Goal: Transaction & Acquisition: Obtain resource

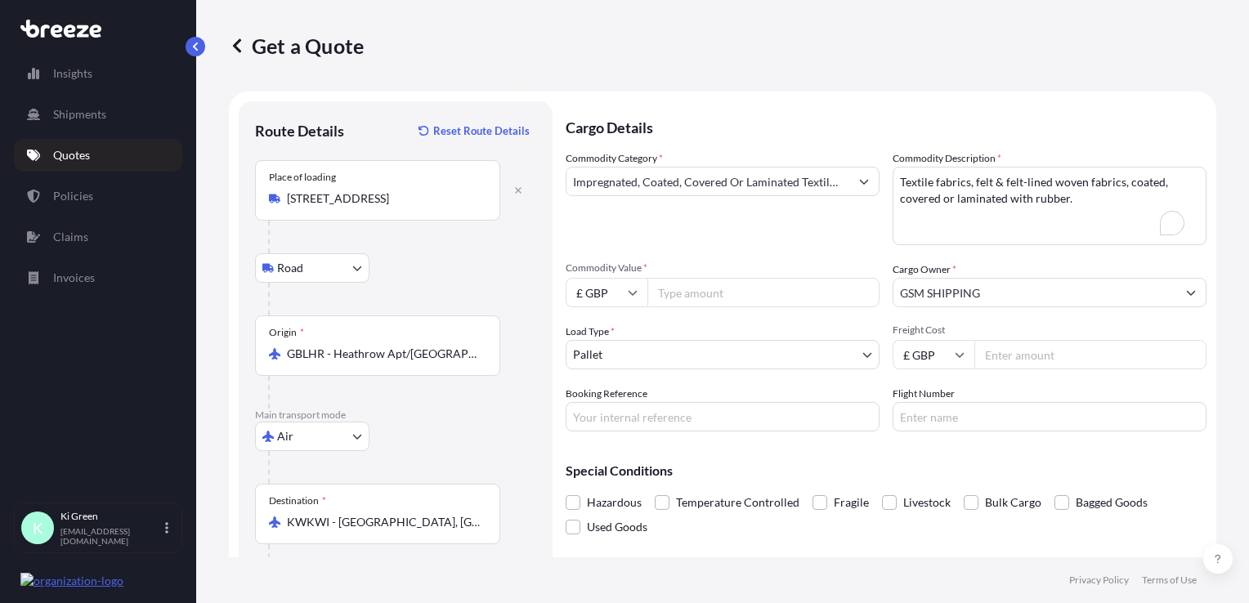
select select "Road"
select select "Air"
select select "1"
click at [692, 190] on input "Impregnated, Coated, Covered Or Laminated Textile Fabrics" at bounding box center [707, 181] width 283 height 29
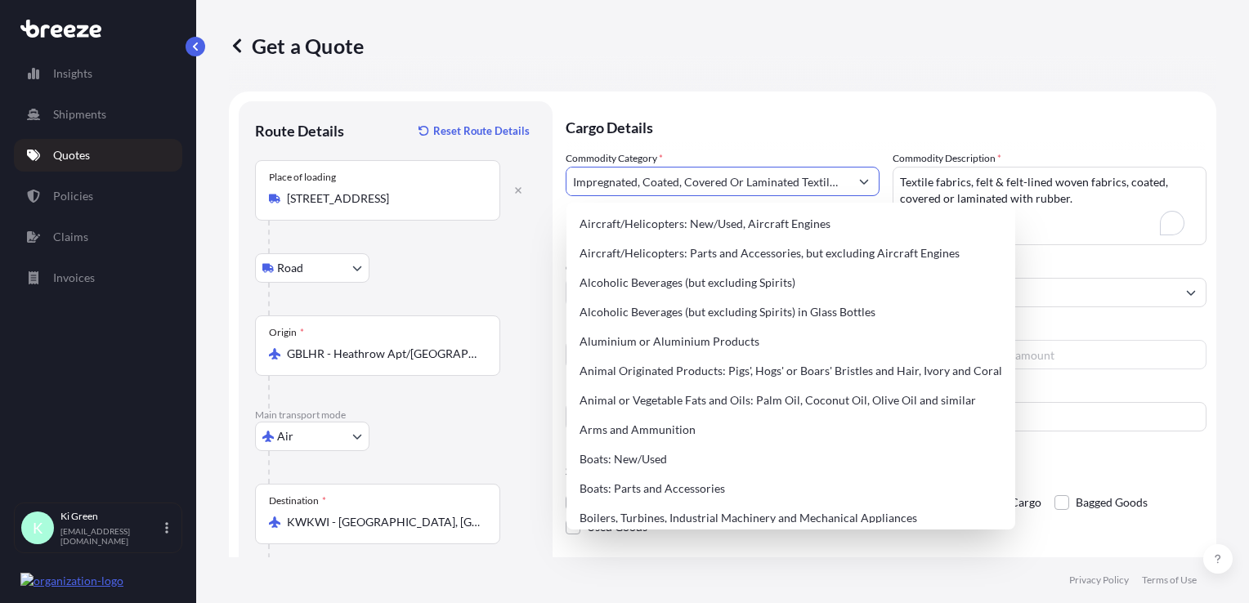
click at [862, 181] on icon "Show suggestions" at bounding box center [864, 182] width 10 height 10
click at [834, 181] on input "Impregnated, Coated, Covered Or Laminated Textile Fabrics" at bounding box center [707, 181] width 283 height 29
drag, startPoint x: 836, startPoint y: 181, endPoint x: 256, endPoint y: 181, distance: 580.3
click at [256, 181] on form "Route Details Reset Route Details Place of loading [GEOGRAPHIC_DATA] Rail Origi…" at bounding box center [722, 361] width 987 height 538
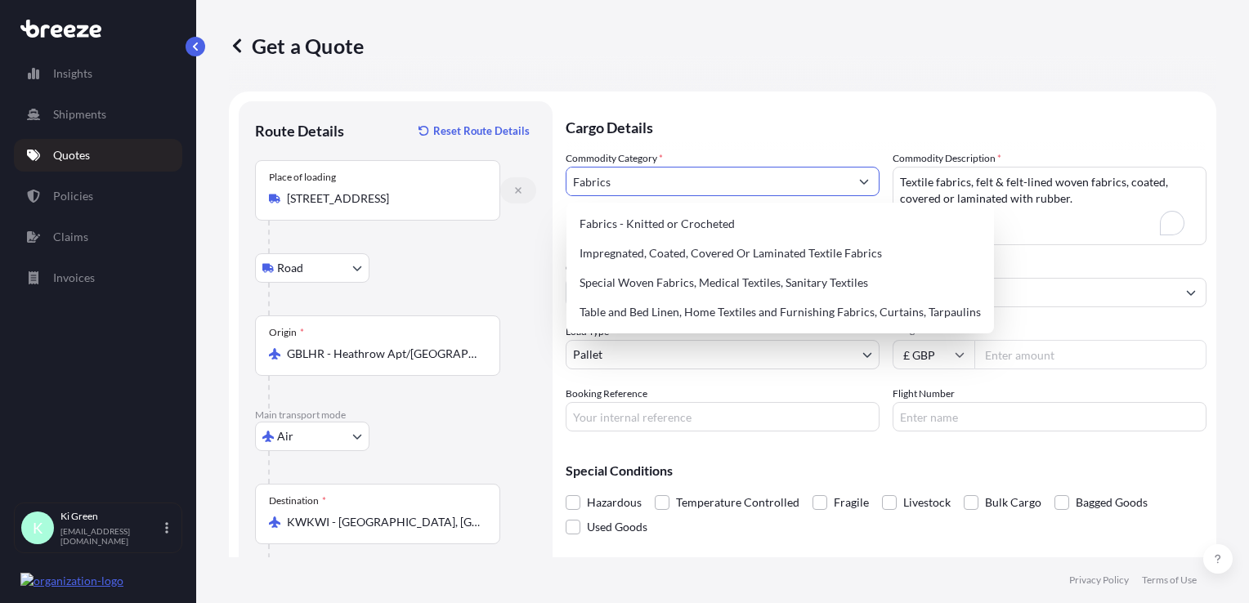
drag, startPoint x: 728, startPoint y: 178, endPoint x: 311, endPoint y: 164, distance: 417.1
click at [320, 173] on form "Route Details Reset Route Details Place of loading [GEOGRAPHIC_DATA] Rail Origi…" at bounding box center [722, 361] width 987 height 538
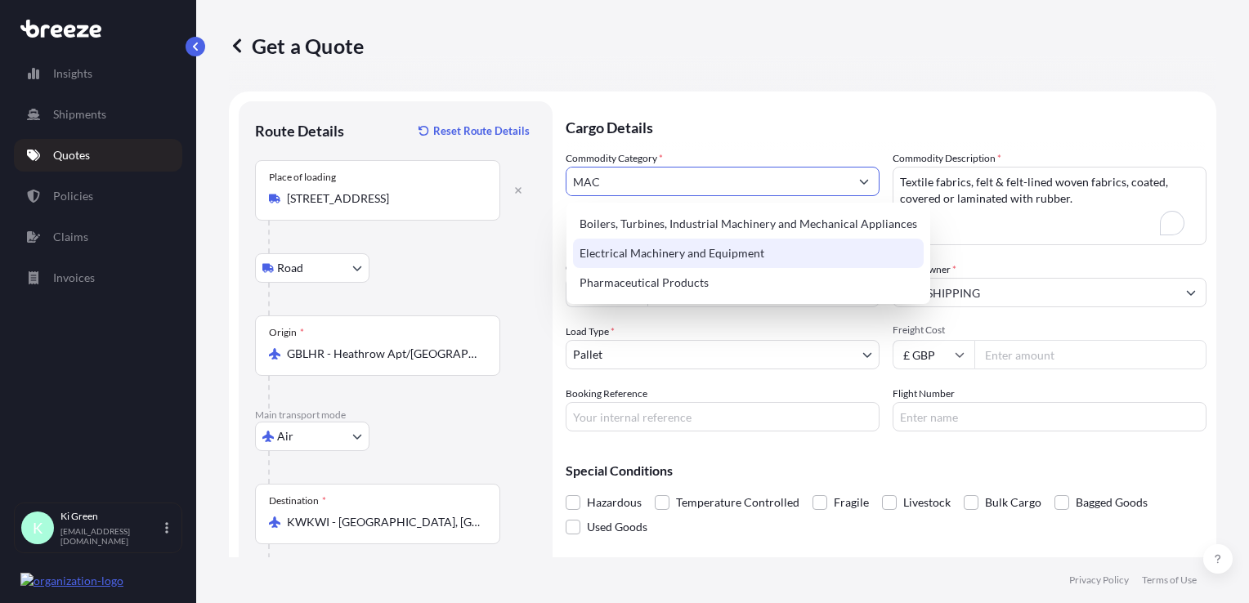
click at [673, 258] on div "Electrical Machinery and Equipment" at bounding box center [748, 253] width 351 height 29
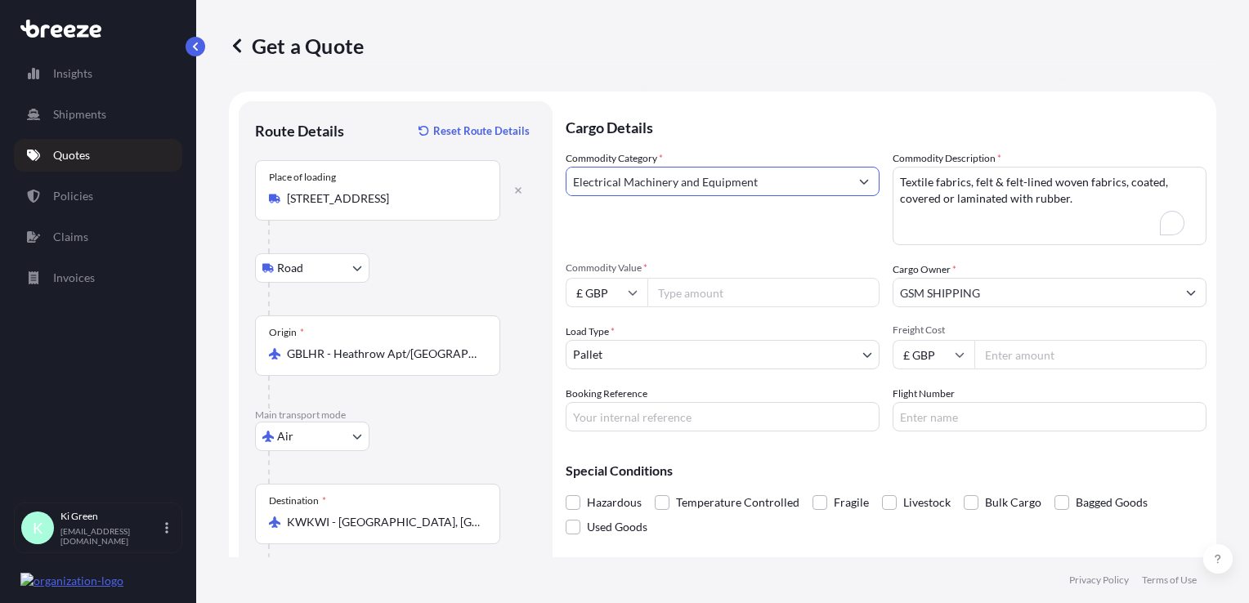
type input "Electrical Machinery and Equipment"
drag, startPoint x: 1095, startPoint y: 189, endPoint x: 1059, endPoint y: 207, distance: 40.2
click at [1030, 192] on textarea "Textile fabrics, felt & felt-lined woven fabrics, coated, covered or laminated …" at bounding box center [1050, 206] width 314 height 78
click at [1063, 208] on textarea "Textile fabrics, felt & felt-lined woven fabrics, coated, covered or laminated …" at bounding box center [1050, 206] width 314 height 78
drag, startPoint x: 1072, startPoint y: 195, endPoint x: 699, endPoint y: 117, distance: 380.9
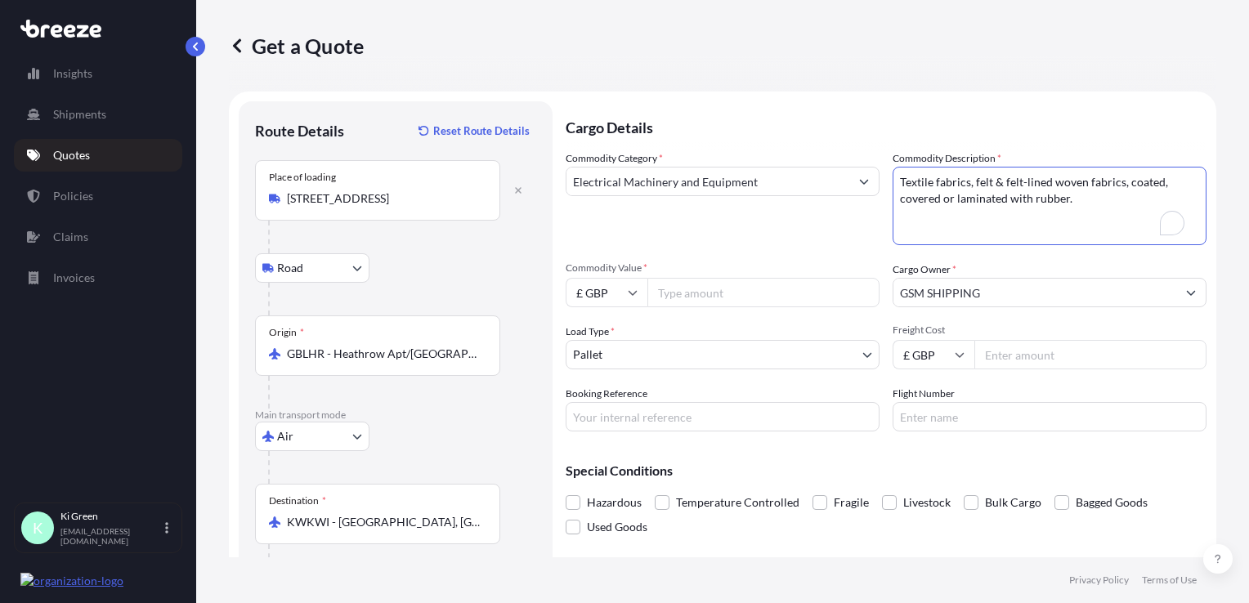
click at [700, 117] on div "Cargo Details Commodity Category * Electrical Machinery and Equipment Commodity…" at bounding box center [886, 360] width 641 height 518
type textarea "spare parts"
click at [314, 430] on body "3 options available. Insights Shipments Quotes Policies Claims Invoices K Ki Gr…" at bounding box center [624, 301] width 1249 height 603
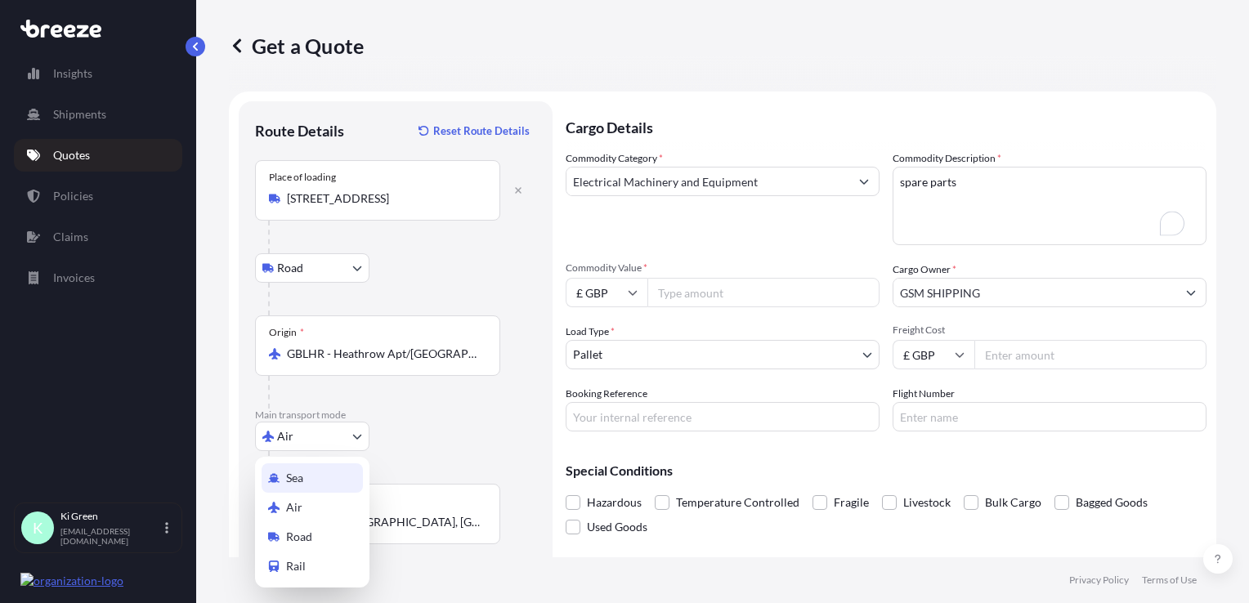
click at [308, 476] on div "Sea" at bounding box center [312, 477] width 101 height 29
select select "Sea"
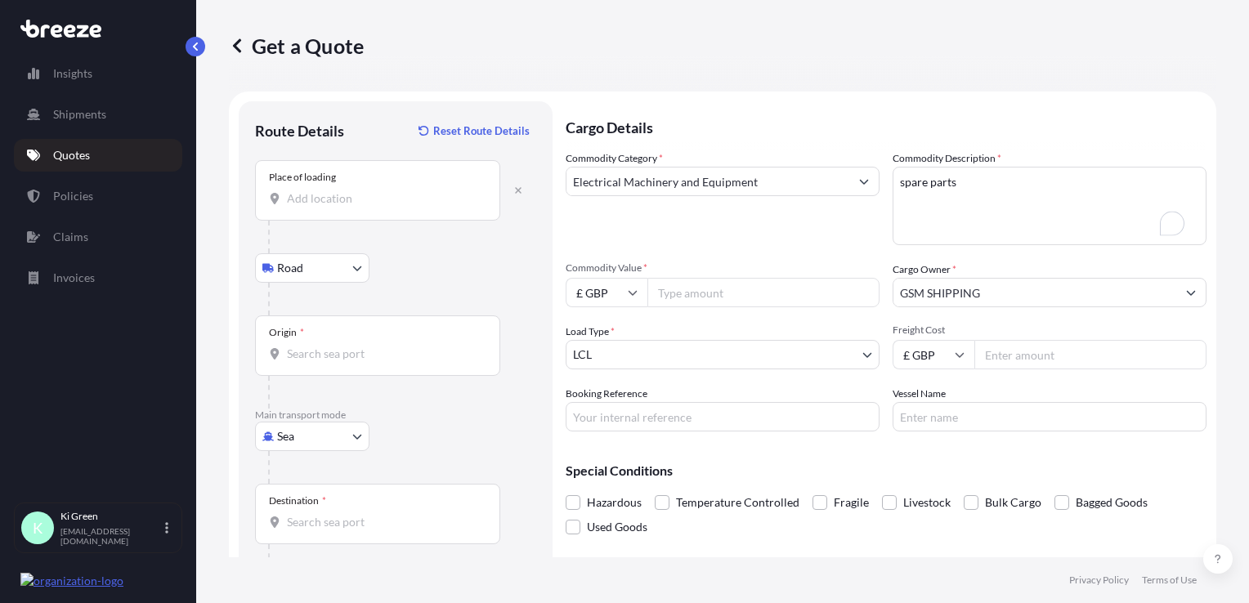
click at [485, 278] on div "Road Road Rail" at bounding box center [395, 267] width 281 height 29
click at [669, 216] on div "Commodity Category * Electrical Machinery and Equipment" at bounding box center [723, 197] width 314 height 95
click at [713, 284] on input "Commodity Value *" at bounding box center [763, 292] width 232 height 29
type input "21000"
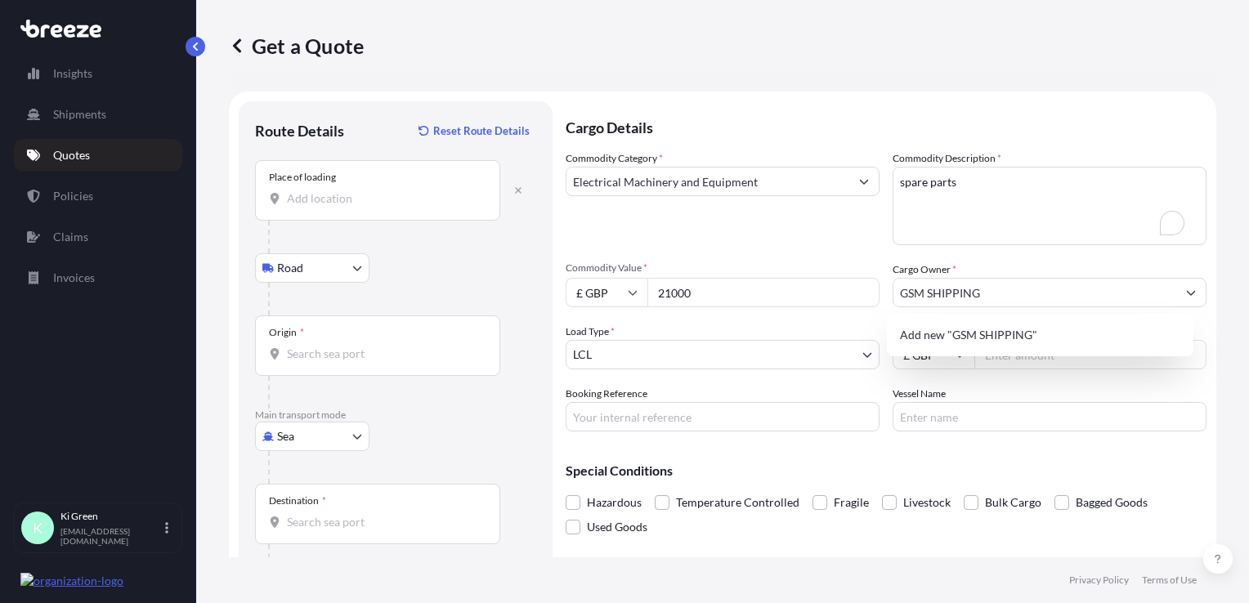
click at [834, 262] on span "Commodity Value *" at bounding box center [723, 268] width 314 height 13
click at [834, 278] on input "21000" at bounding box center [763, 292] width 232 height 29
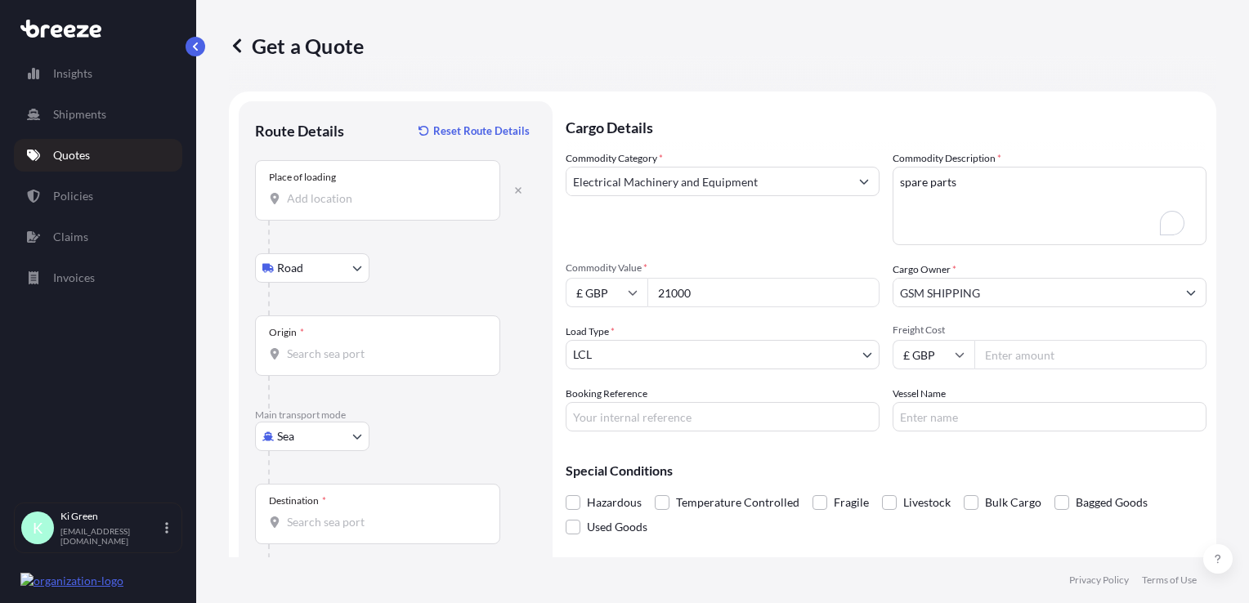
click at [934, 292] on input "GSM SHIPPING" at bounding box center [1034, 292] width 283 height 29
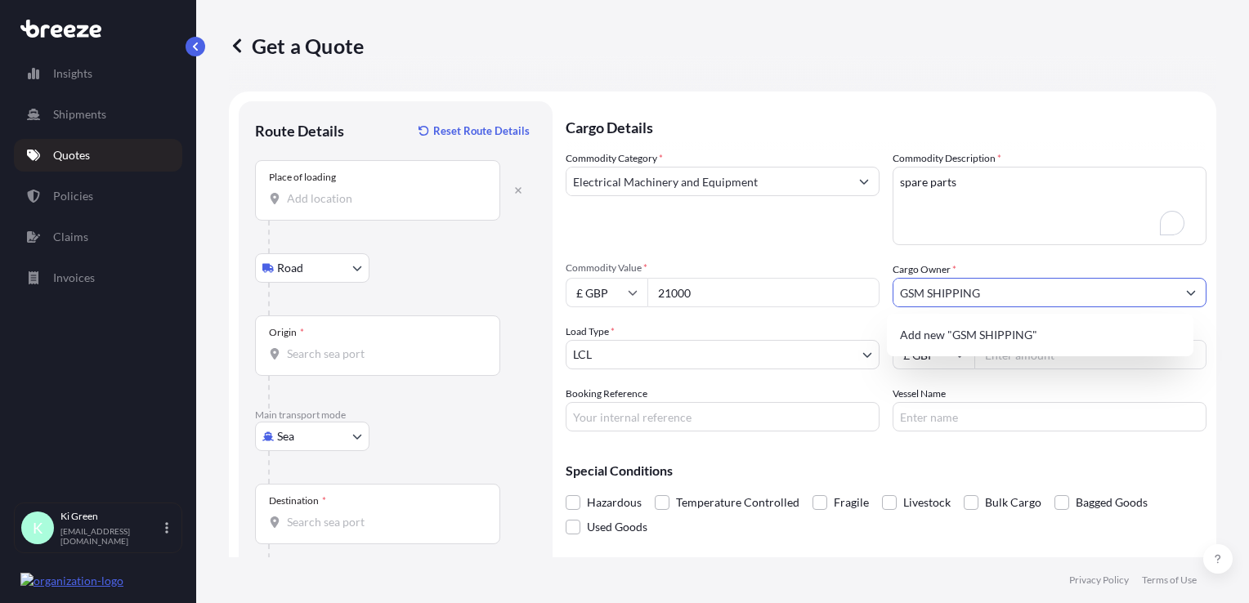
click at [934, 292] on input "GSM SHIPPING" at bounding box center [1034, 292] width 283 height 29
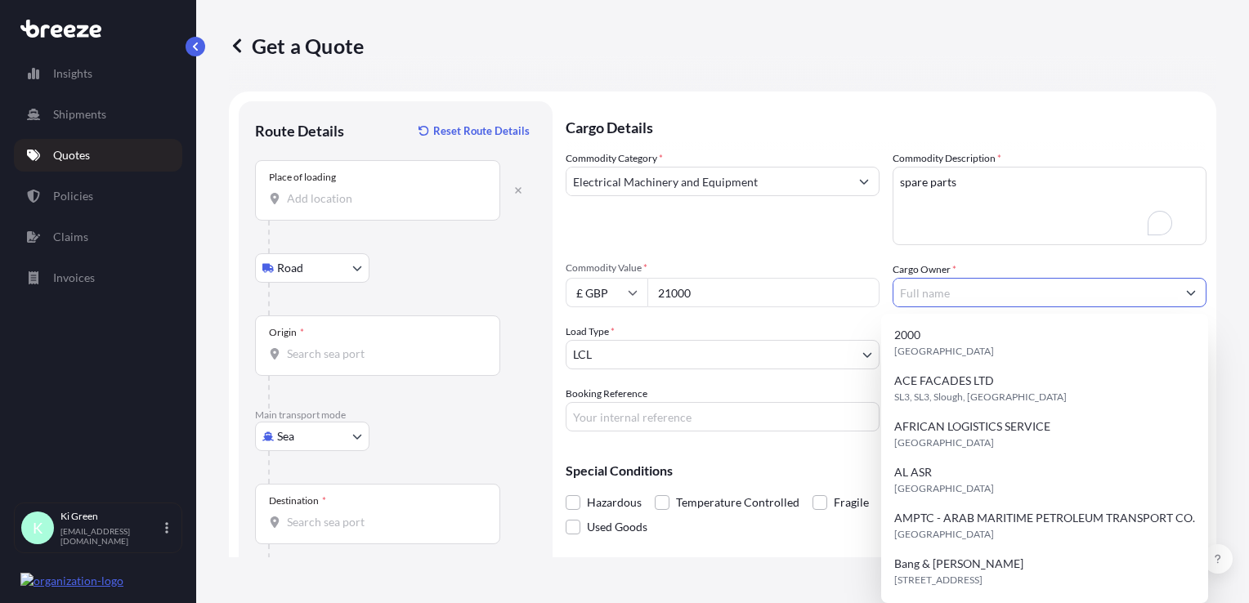
paste input "Arc Technical Services Ltd"
click at [924, 293] on input "Cargo Owner *" at bounding box center [1034, 292] width 283 height 29
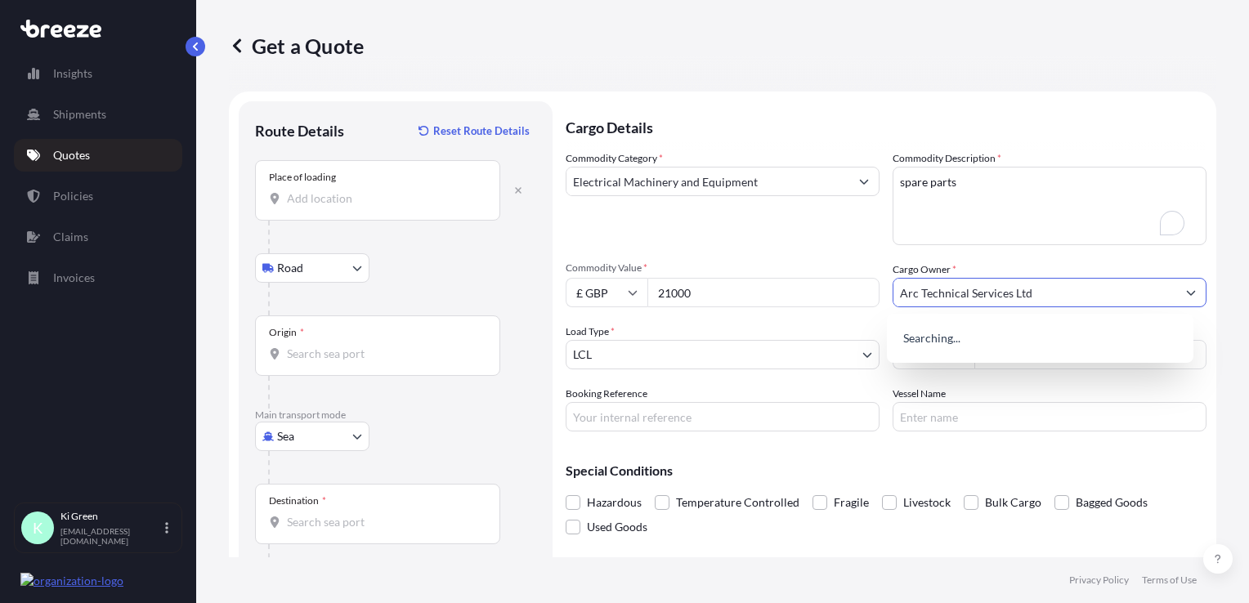
type input "Arc Technical Services Ltd"
click at [772, 264] on span "Commodity Value *" at bounding box center [723, 268] width 314 height 13
click at [772, 278] on input "21000" at bounding box center [763, 292] width 232 height 29
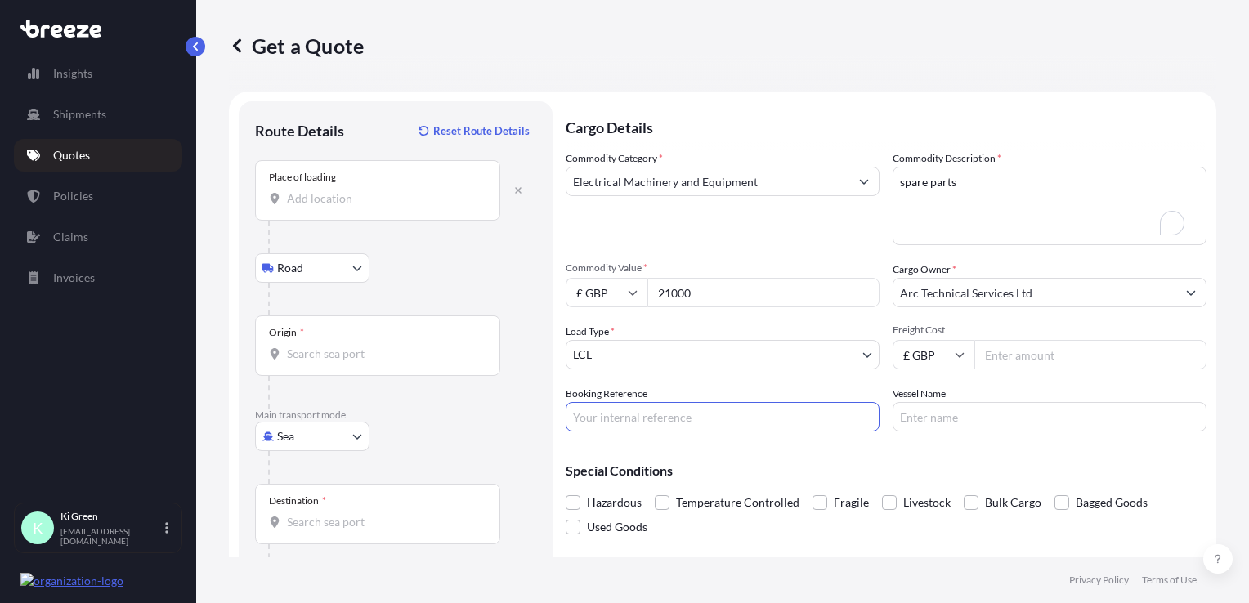
click at [674, 417] on input "Booking Reference" at bounding box center [723, 416] width 314 height 29
click at [580, 423] on input "q156410" at bounding box center [723, 416] width 314 height 29
type input "Q156410"
click at [979, 355] on input "Freight Cost" at bounding box center [1090, 354] width 232 height 29
type input "2750"
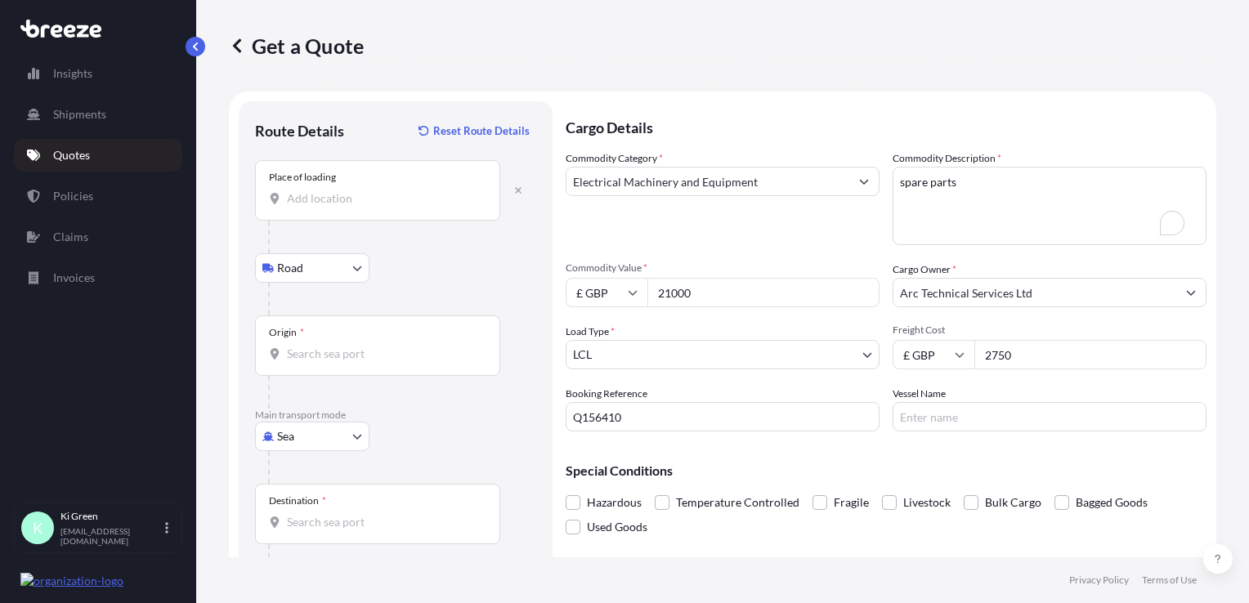
drag, startPoint x: 913, startPoint y: 447, endPoint x: 932, endPoint y: 439, distance: 20.5
click at [913, 447] on div "Special Conditions Hazardous Temperature Controlled Fragile Livestock Bulk Carg…" at bounding box center [886, 492] width 641 height 95
click at [347, 342] on div "Origin *" at bounding box center [377, 345] width 245 height 60
click at [347, 346] on input "Origin *" at bounding box center [383, 354] width 193 height 16
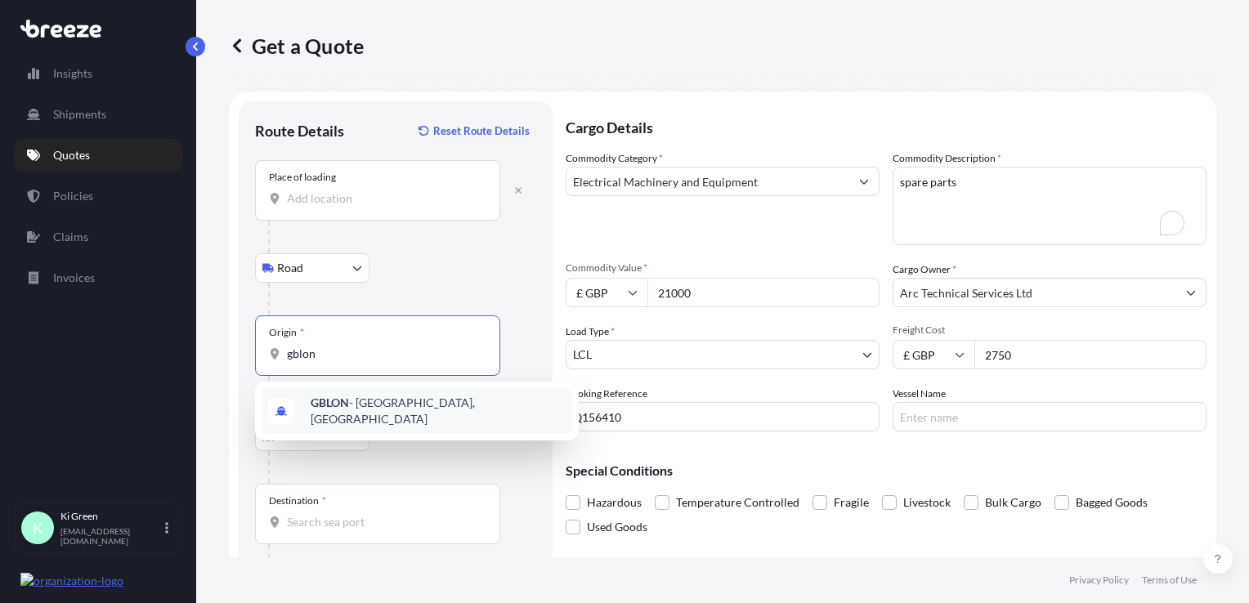
click at [402, 408] on span "GBLON - [GEOGRAPHIC_DATA], [GEOGRAPHIC_DATA]" at bounding box center [438, 411] width 255 height 33
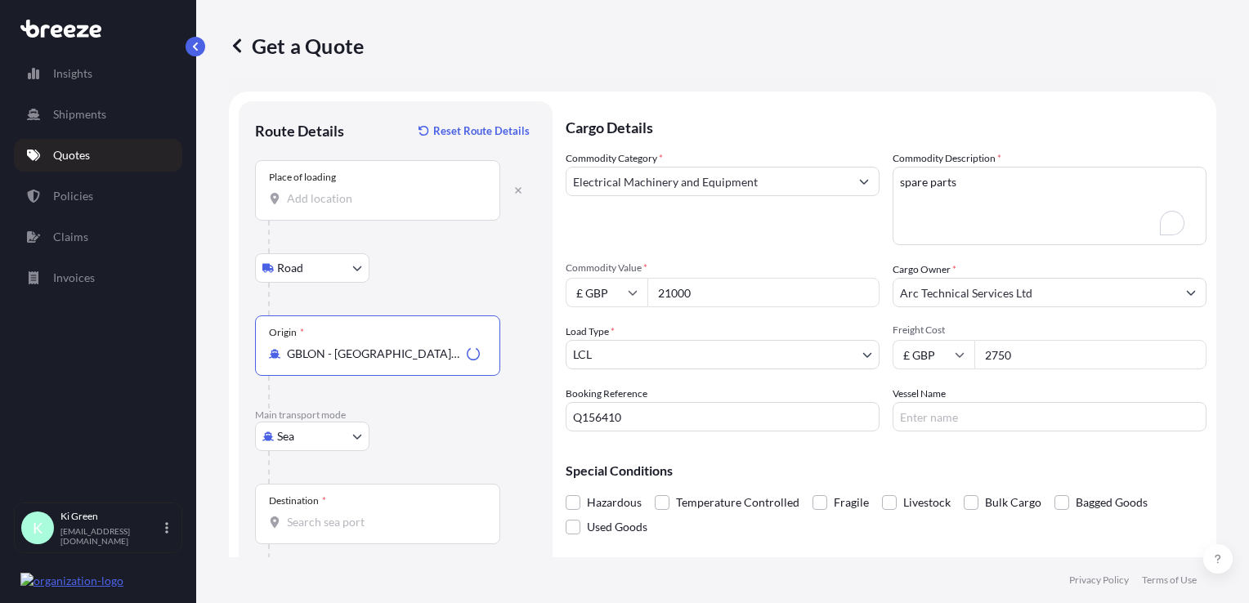
type input "GBLON - [GEOGRAPHIC_DATA], [GEOGRAPHIC_DATA]"
click at [343, 512] on div "Destination *" at bounding box center [377, 514] width 245 height 60
click at [343, 514] on input "Destination *" at bounding box center [383, 522] width 193 height 16
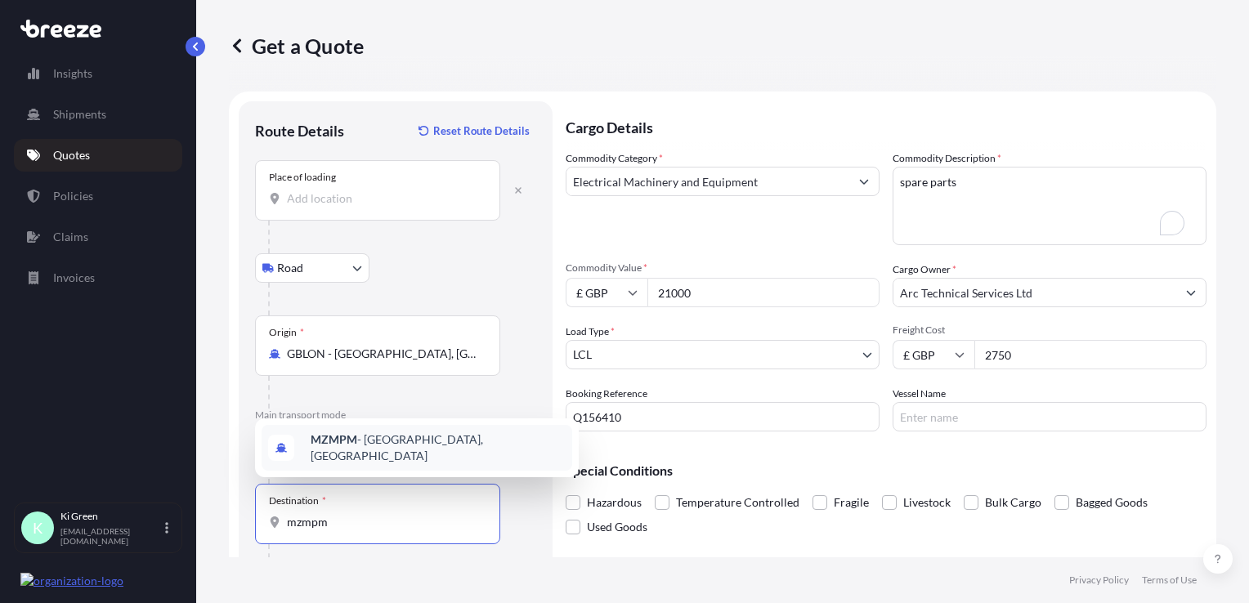
click at [342, 446] on b "MZMPM" at bounding box center [334, 439] width 47 height 14
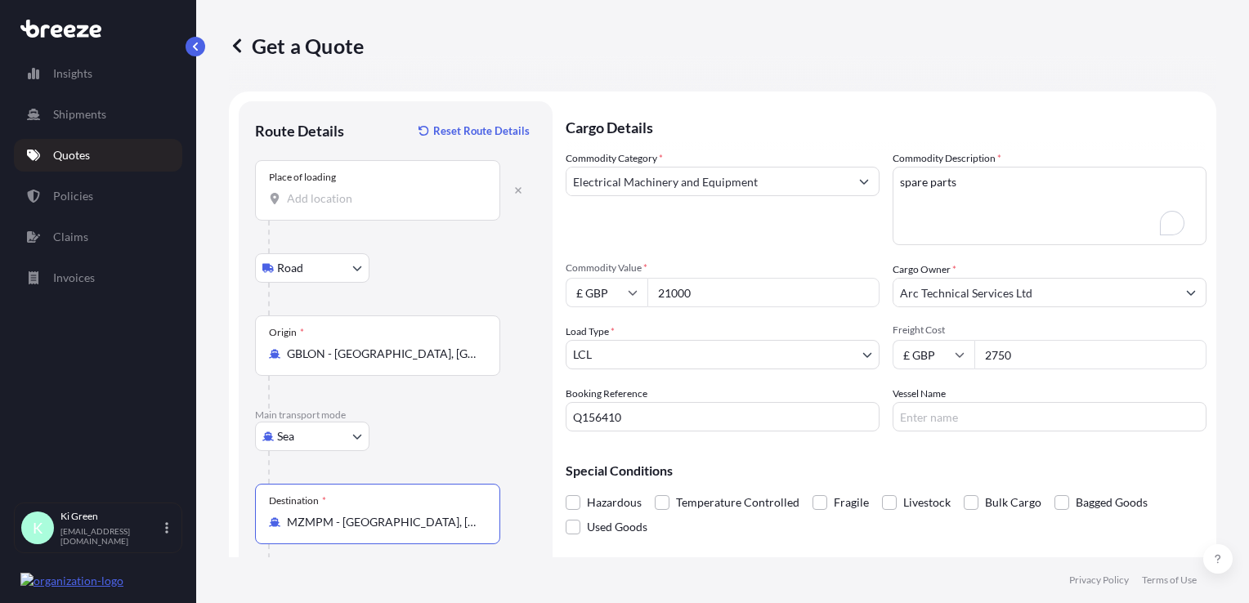
type input "MZMPM - [GEOGRAPHIC_DATA], [GEOGRAPHIC_DATA]"
click at [333, 194] on input "Place of loading" at bounding box center [383, 198] width 193 height 16
paste input "[GEOGRAPHIC_DATA], [GEOGRAPHIC_DATA]"
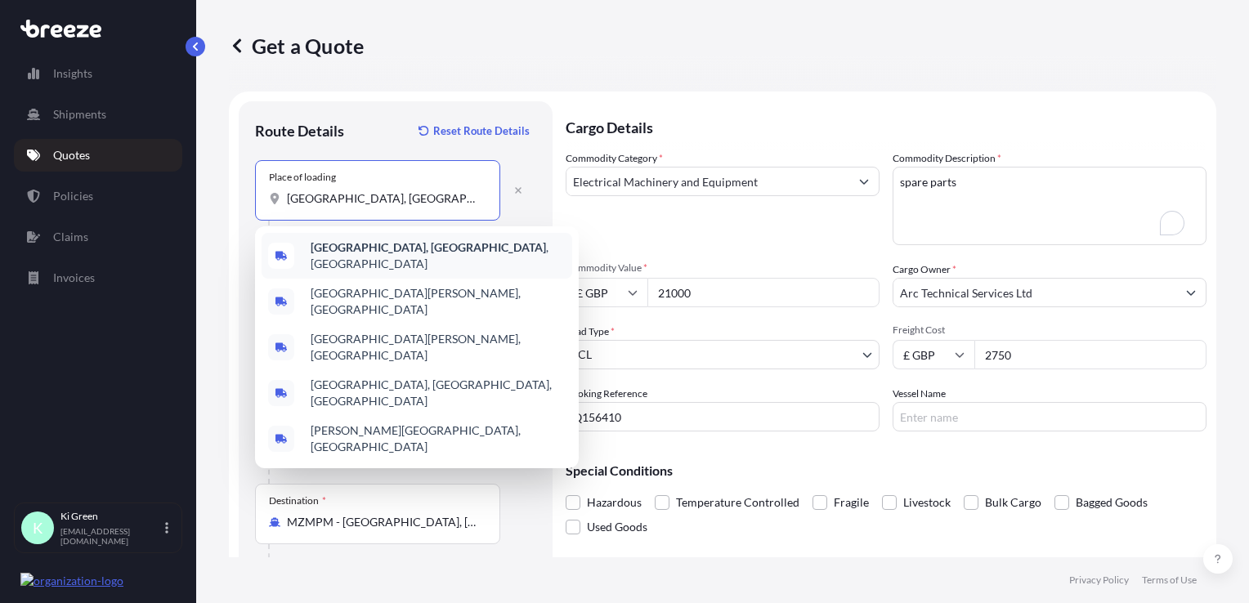
click at [361, 254] on b "[GEOGRAPHIC_DATA], [GEOGRAPHIC_DATA]" at bounding box center [428, 247] width 235 height 14
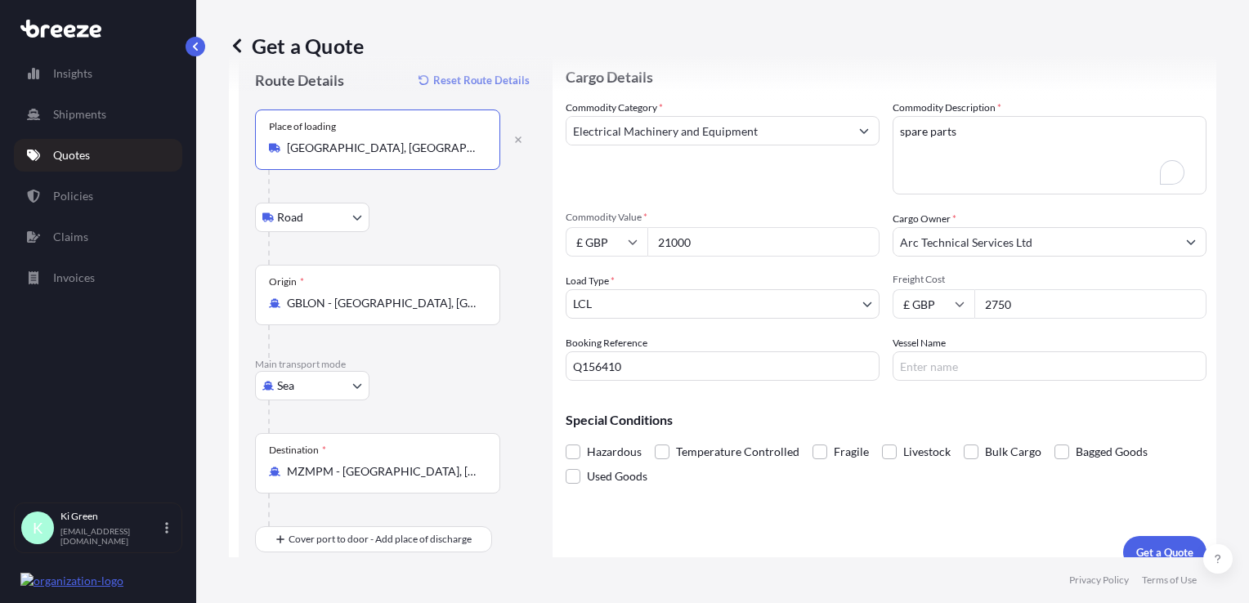
scroll to position [70, 0]
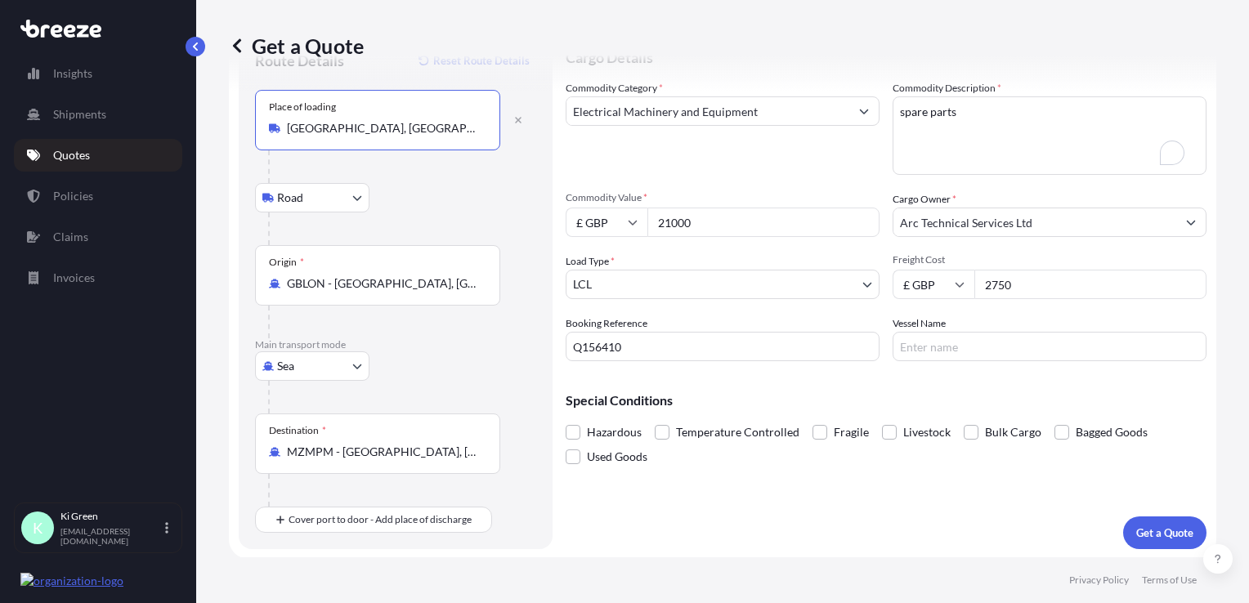
type input "[GEOGRAPHIC_DATA], [GEOGRAPHIC_DATA], [GEOGRAPHIC_DATA]"
click at [468, 362] on div "Sea Sea Air Road Rail" at bounding box center [395, 365] width 281 height 29
click at [1136, 538] on p "Get a Quote" at bounding box center [1164, 533] width 57 height 16
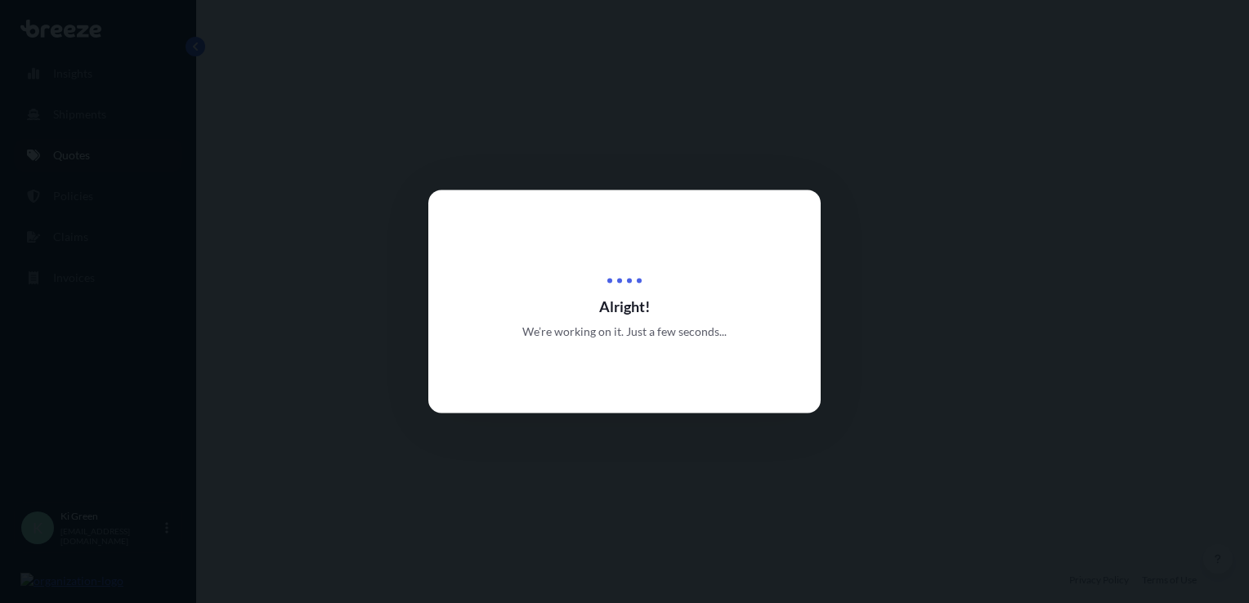
select select "Road"
select select "Sea"
select select "1"
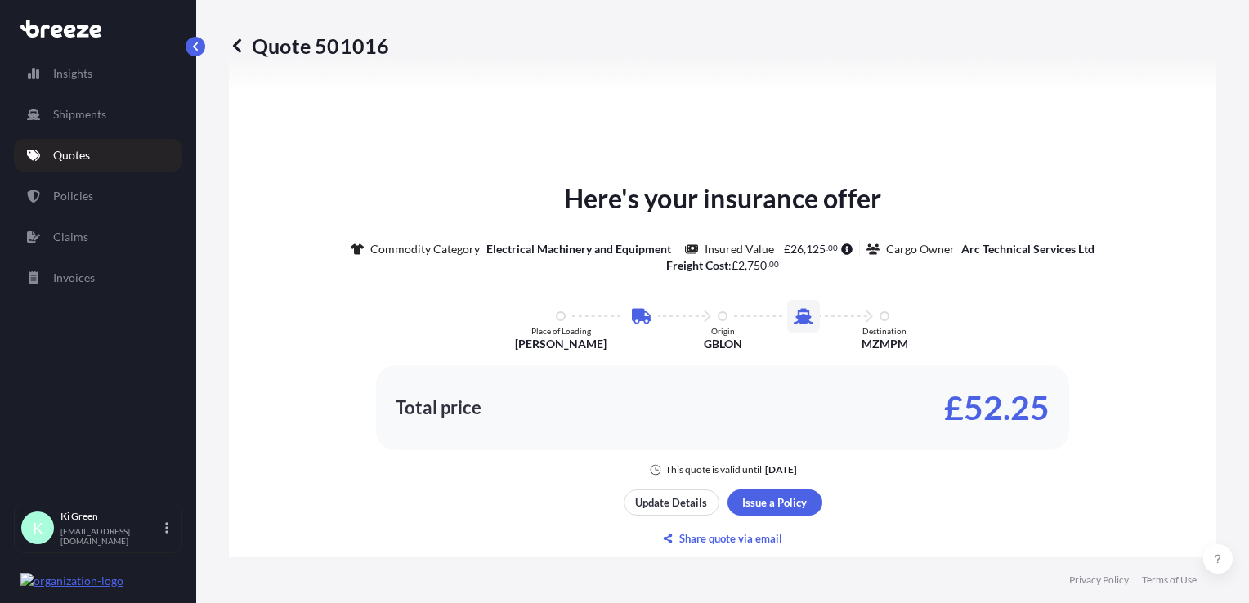
scroll to position [883, 0]
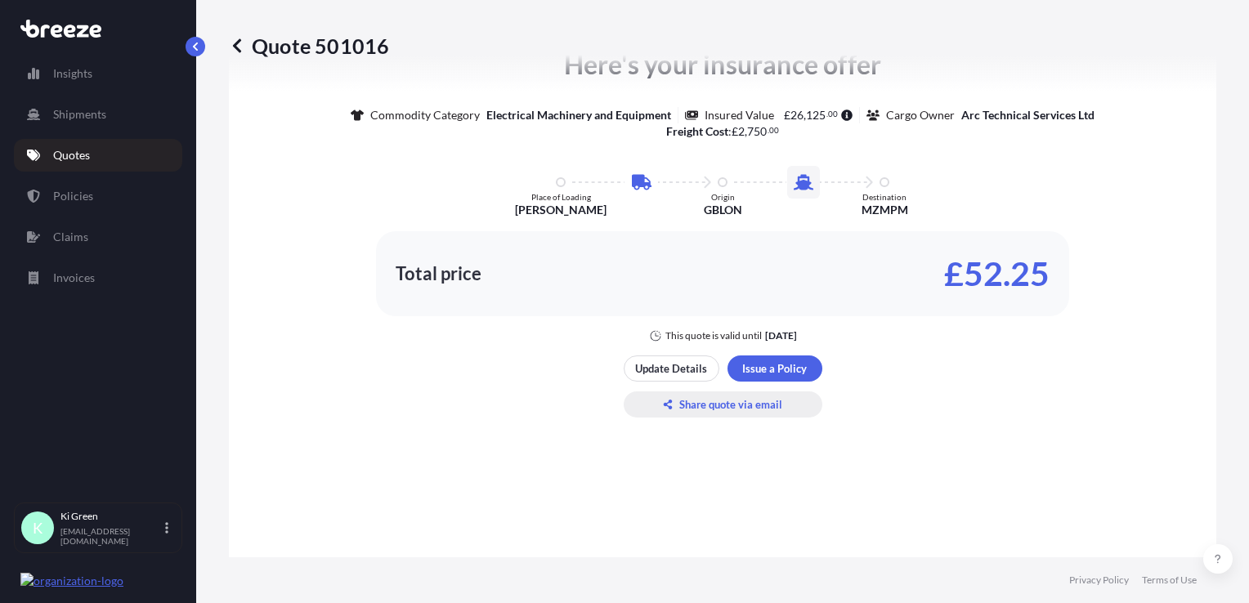
click at [677, 411] on button "Share quote via email" at bounding box center [723, 404] width 199 height 26
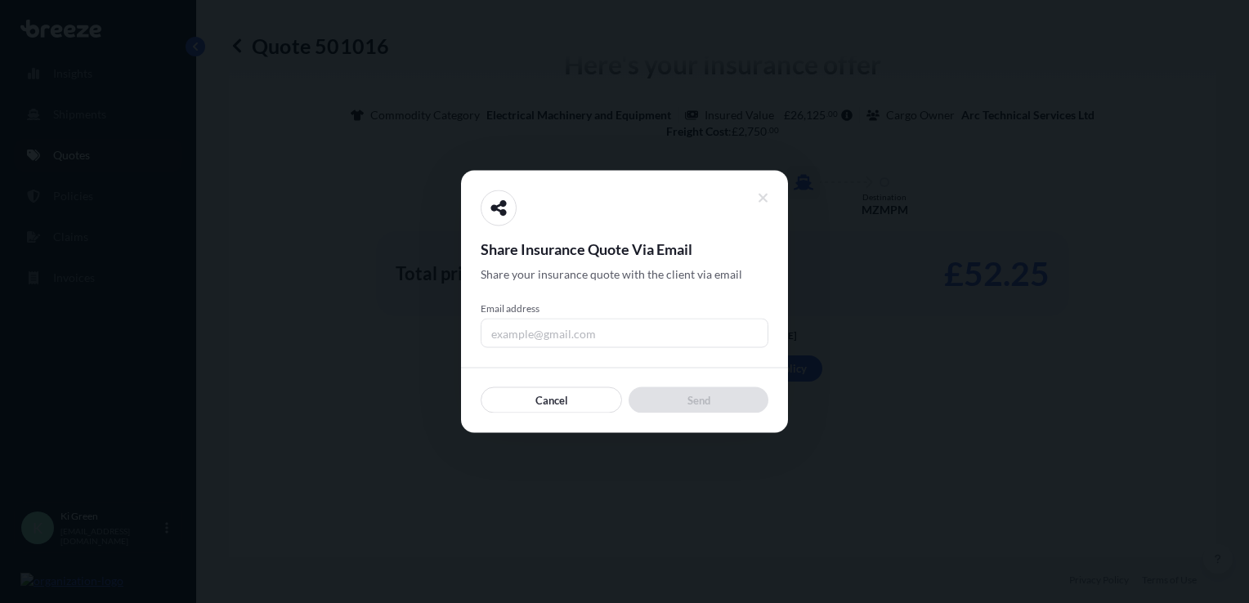
click at [611, 329] on input "Email address" at bounding box center [625, 333] width 288 height 29
type input "[EMAIL_ADDRESS][DOMAIN_NAME]"
